Goal: Transaction & Acquisition: Purchase product/service

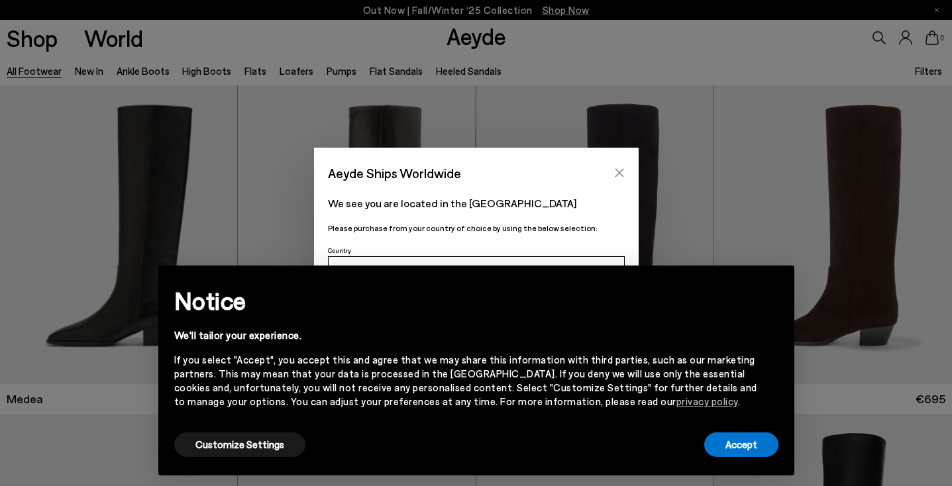
click at [619, 170] on icon "Close" at bounding box center [619, 173] width 11 height 11
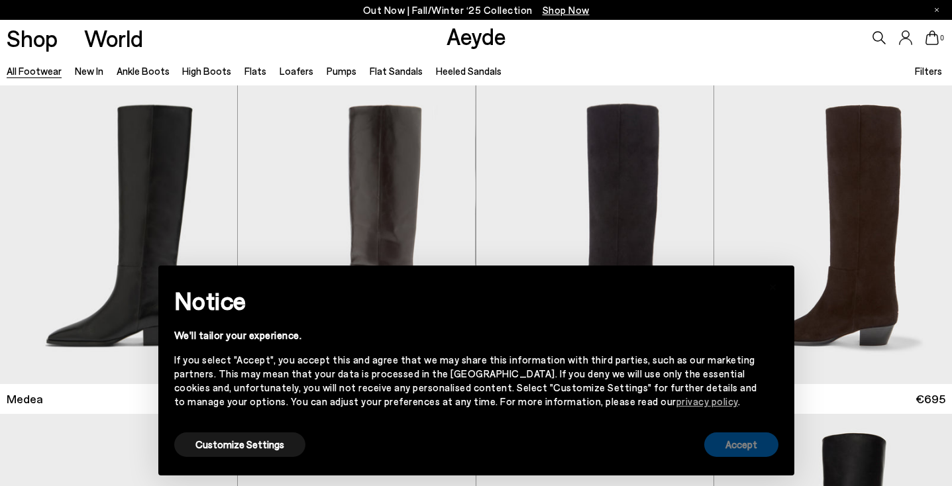
click at [740, 440] on button "Accept" at bounding box center [741, 445] width 74 height 25
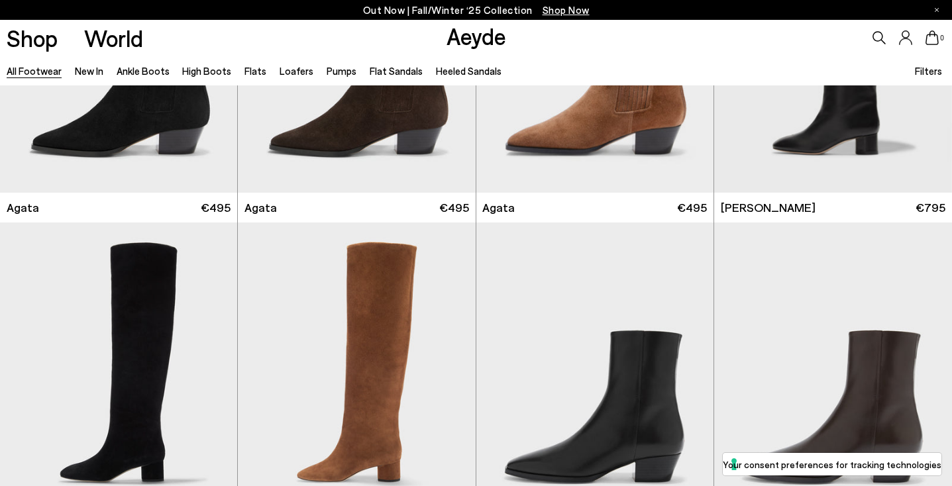
scroll to position [170, 0]
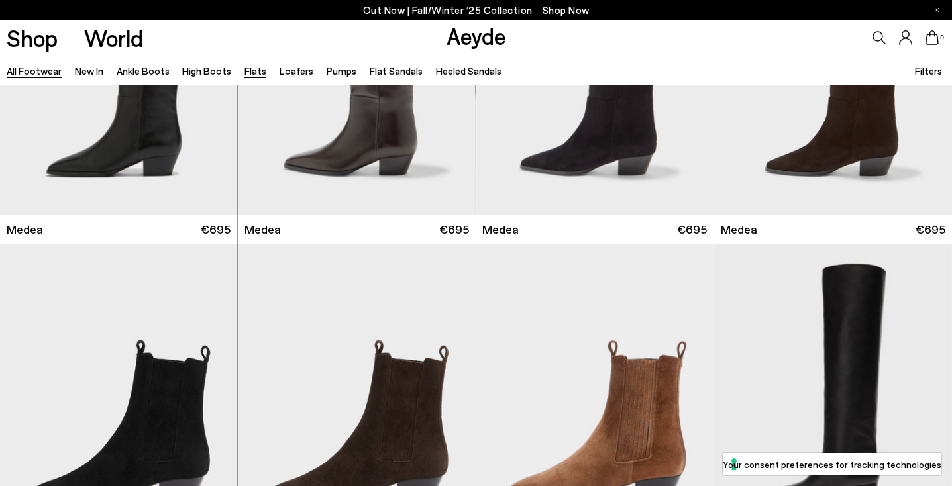
click at [247, 70] on link "Flats" at bounding box center [255, 71] width 22 height 12
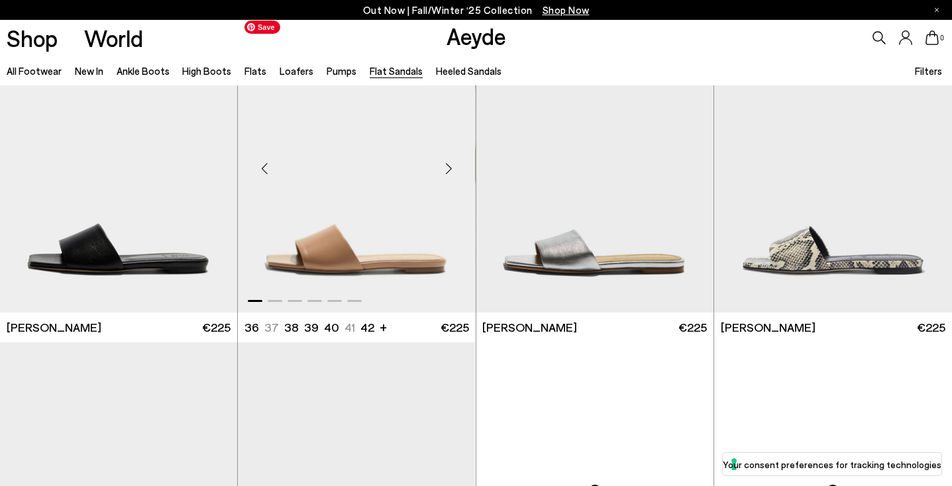
scroll to position [382, 0]
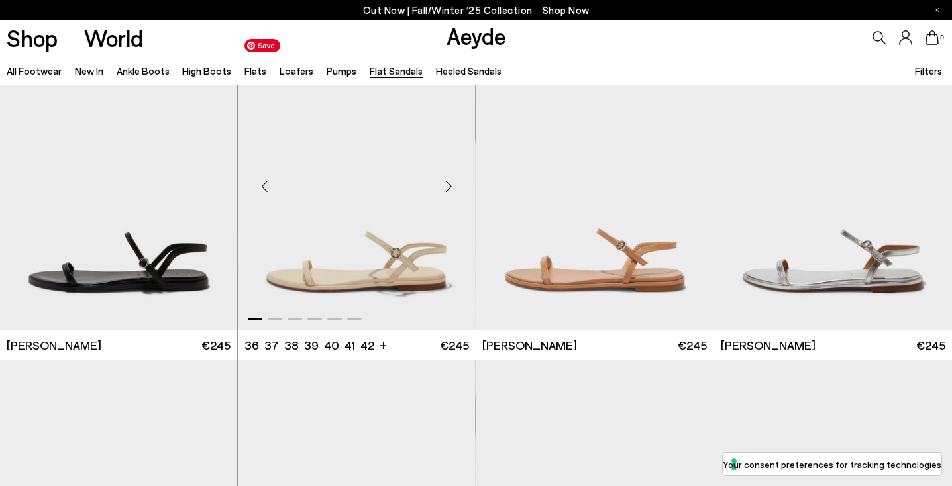
click at [401, 263] on img "1 / 6" at bounding box center [356, 181] width 237 height 298
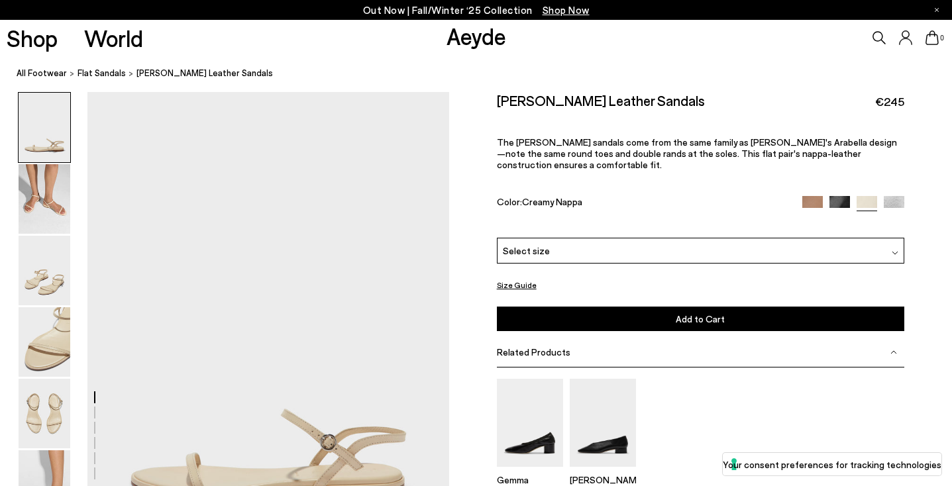
click at [513, 277] on button "Size Guide" at bounding box center [517, 285] width 40 height 17
